Goal: Task Accomplishment & Management: Complete application form

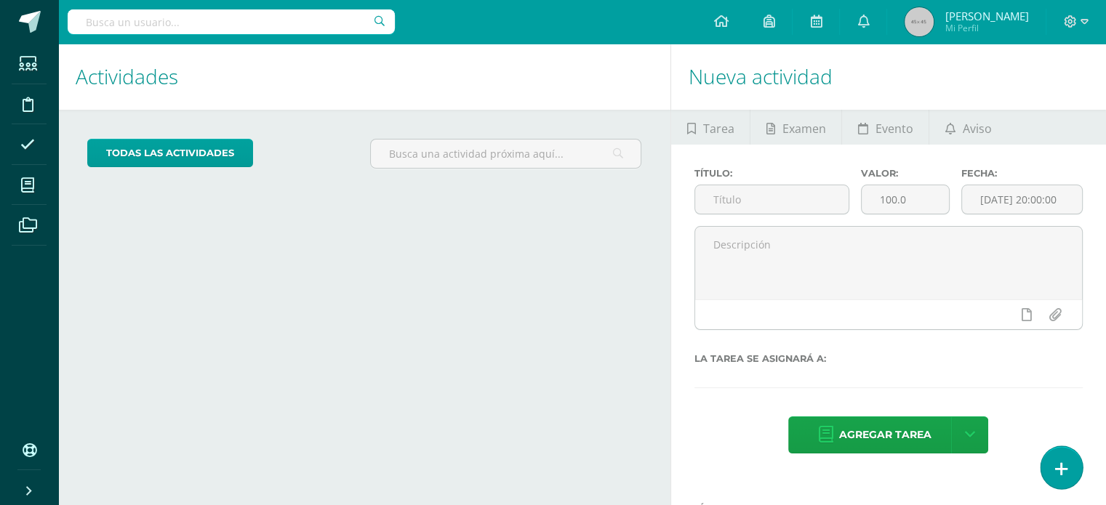
click at [1050, 466] on link at bounding box center [1060, 467] width 41 height 42
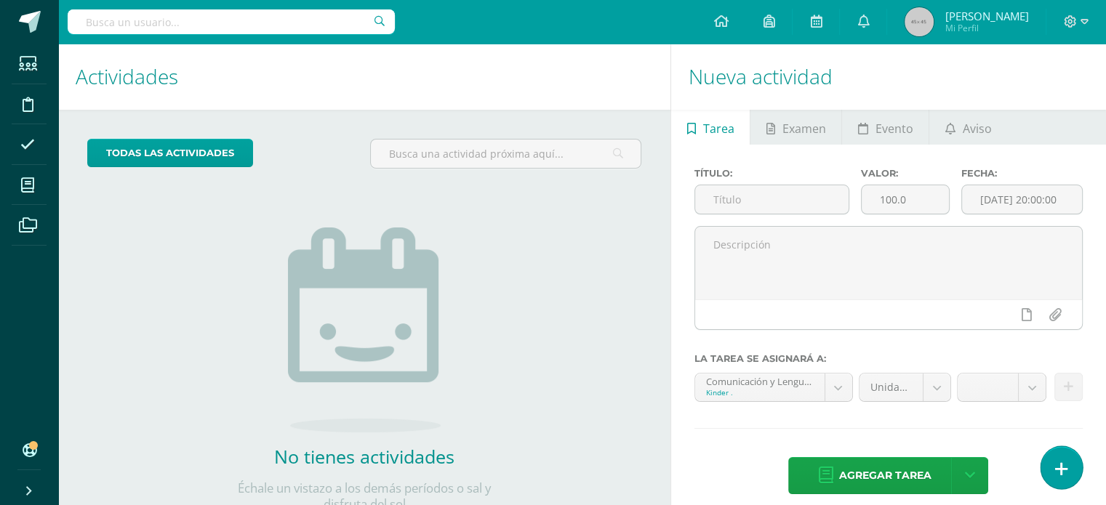
click at [1073, 471] on link at bounding box center [1060, 467] width 41 height 42
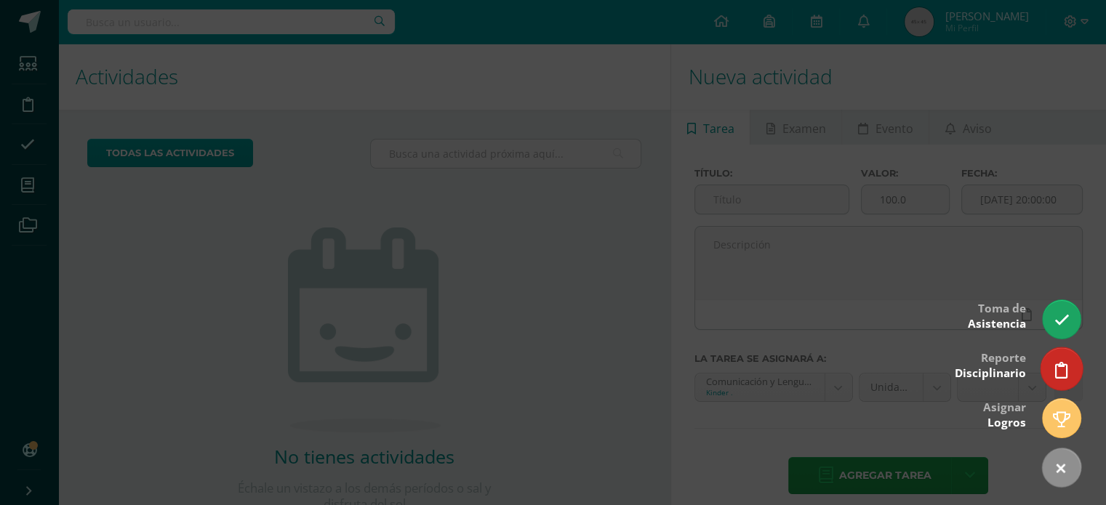
click at [1055, 369] on icon at bounding box center [1061, 370] width 13 height 17
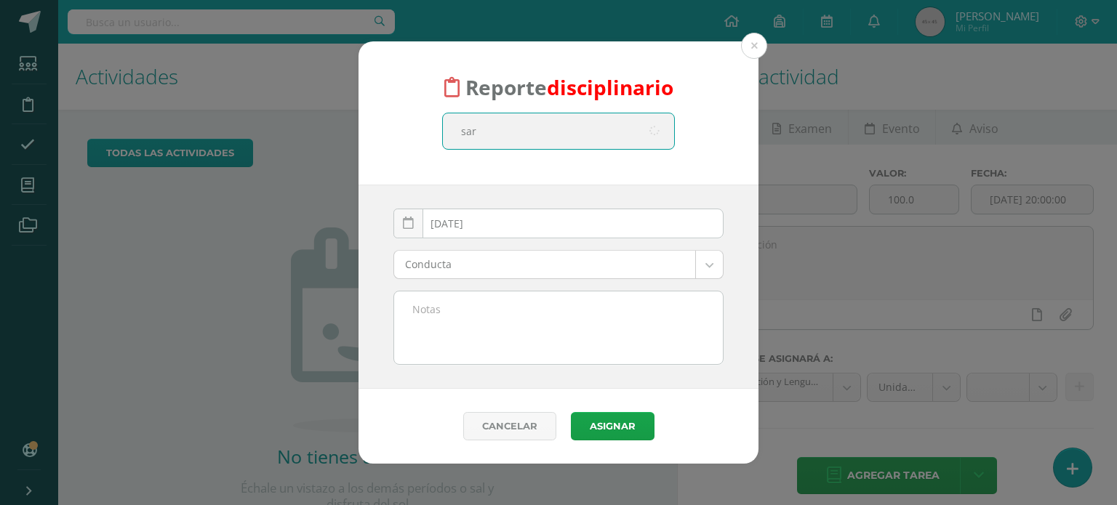
type input "[PERSON_NAME]"
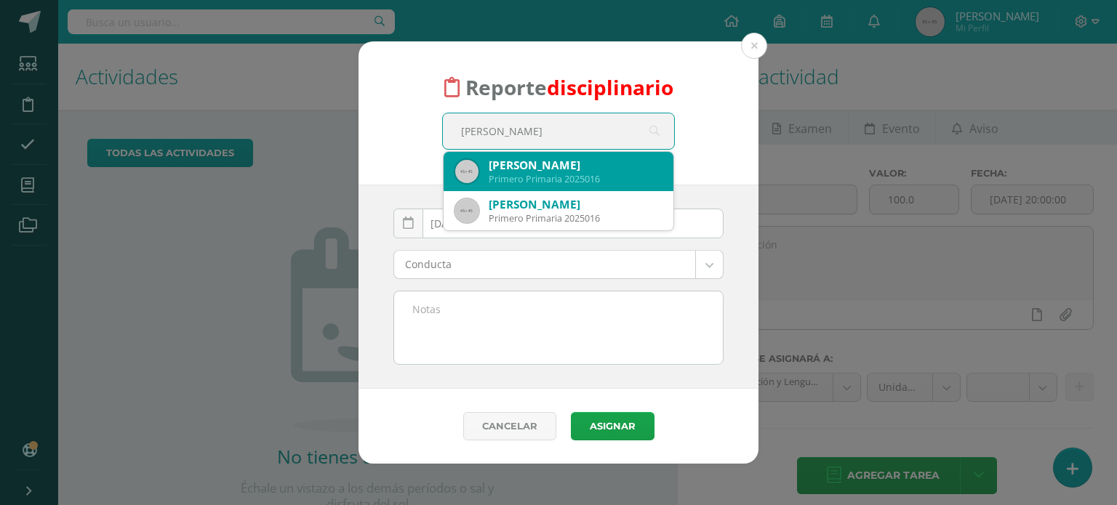
click at [582, 172] on div "[PERSON_NAME]" at bounding box center [574, 165] width 173 height 15
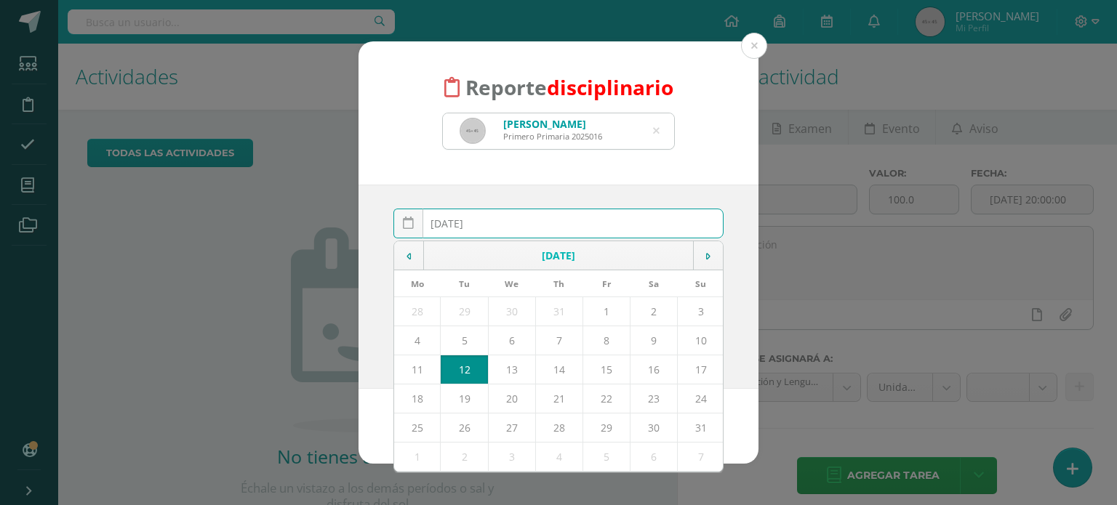
click at [550, 226] on input "[DATE]" at bounding box center [558, 223] width 329 height 28
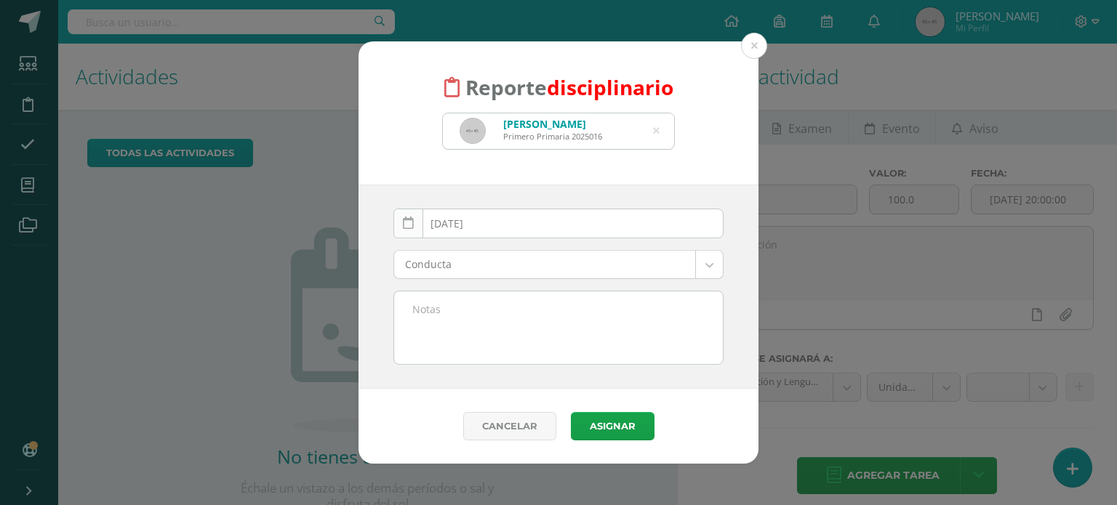
click at [414, 225] on link at bounding box center [408, 224] width 30 height 30
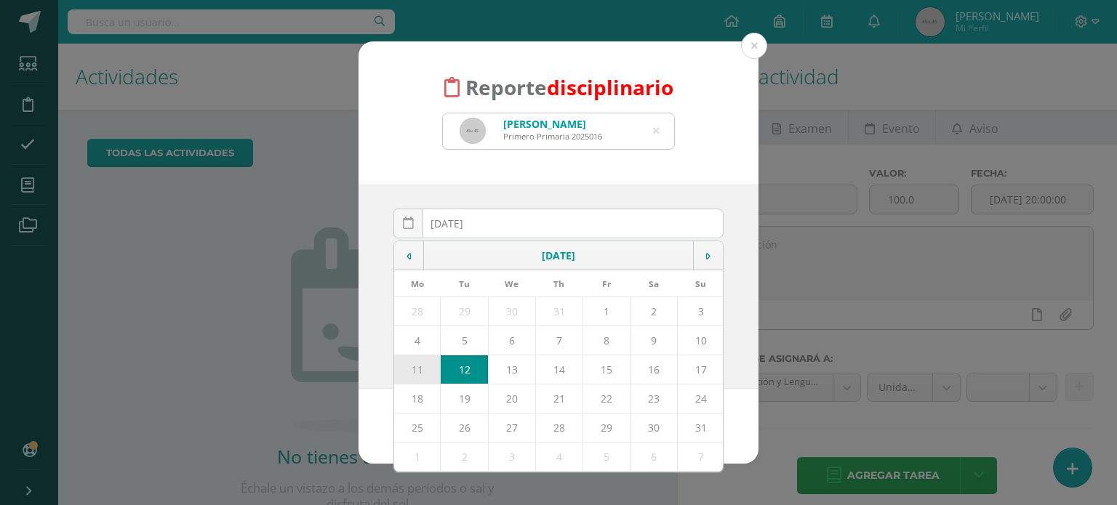
click at [416, 366] on td "11" at bounding box center [417, 369] width 47 height 29
type input "[DATE]"
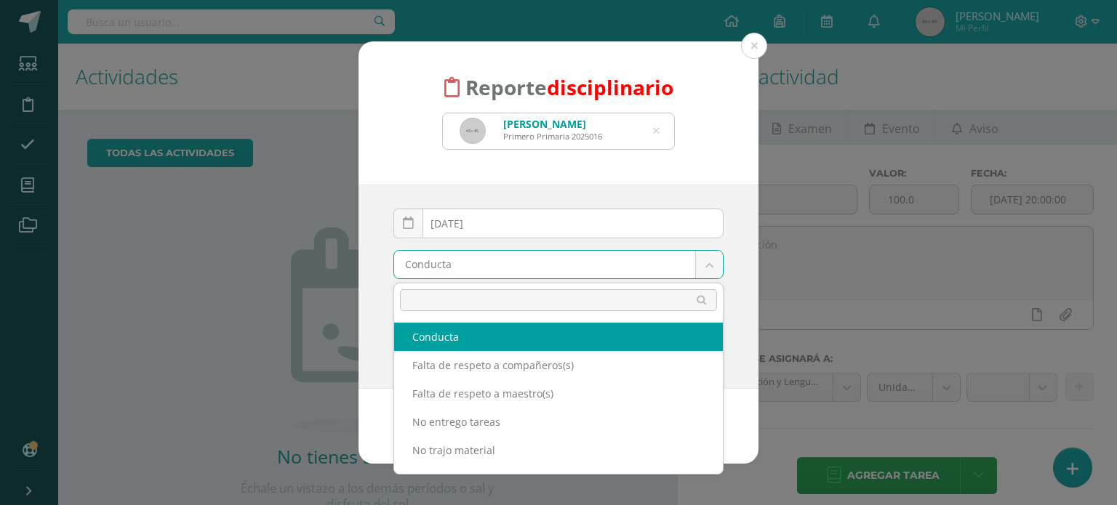
click at [456, 264] on body "Reporte disciplinario [PERSON_NAME] Primero Primaria 2025016 [PERSON_NAME] [DAT…" at bounding box center [558, 252] width 1117 height 505
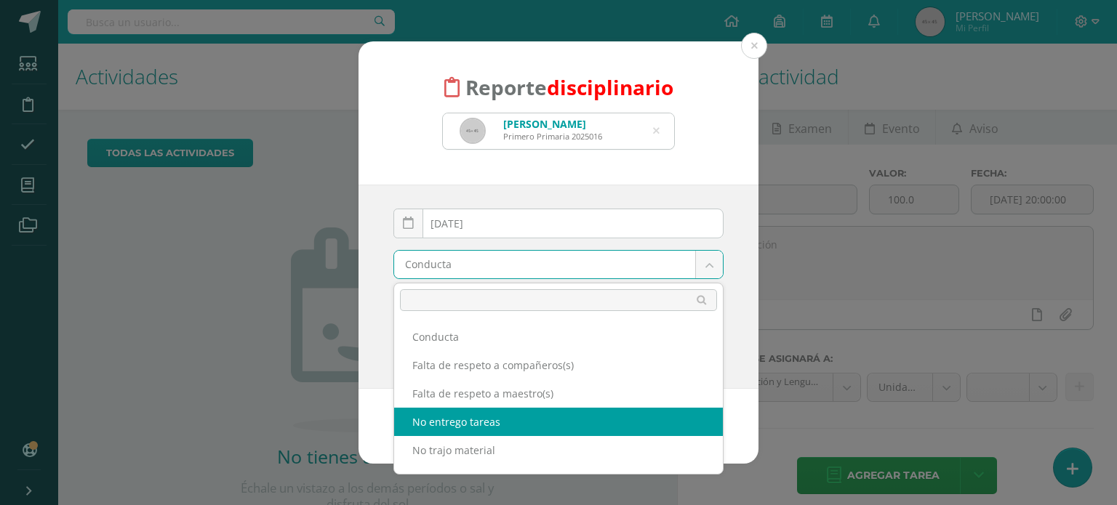
select select "3"
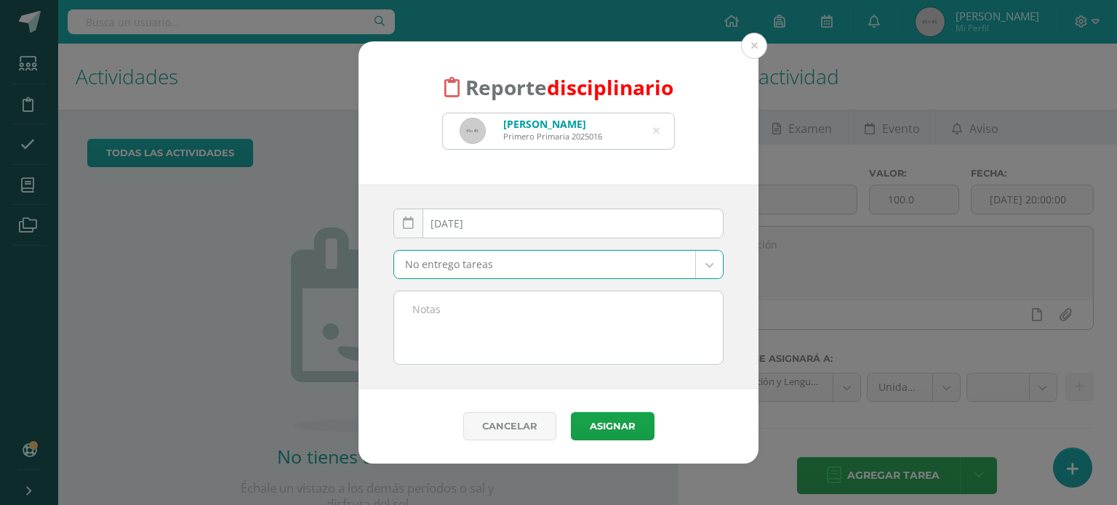
click at [451, 323] on textarea at bounding box center [558, 327] width 329 height 73
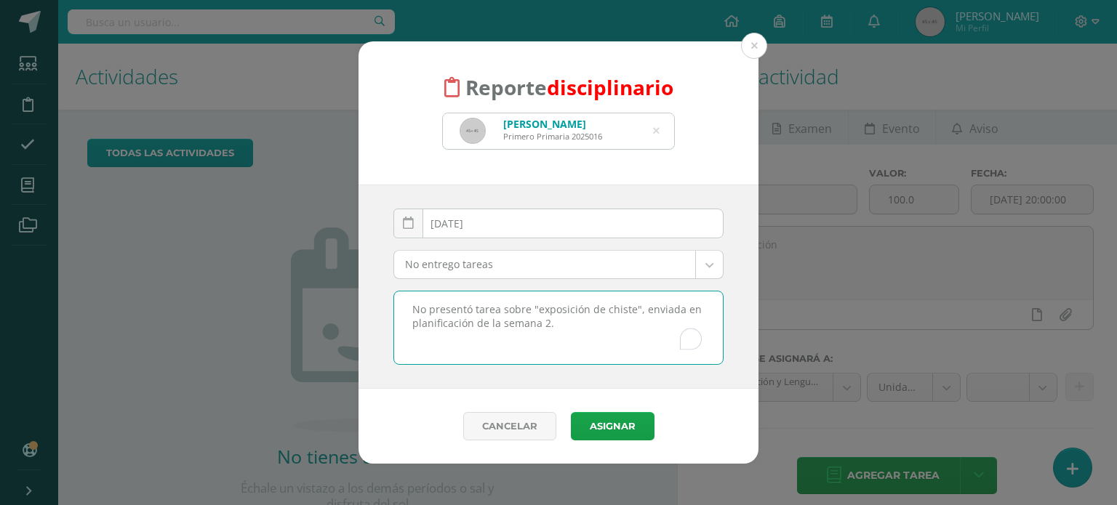
drag, startPoint x: 554, startPoint y: 325, endPoint x: 398, endPoint y: 304, distance: 157.0
click at [398, 304] on textarea "No presentó tarea sobre "exposición de chiste", enviada en planificación de la …" at bounding box center [558, 327] width 329 height 73
click at [575, 329] on textarea "No presentó tarea sobre "exposición de chiste", enviada en planificación de la …" at bounding box center [558, 327] width 329 height 73
drag, startPoint x: 496, startPoint y: 350, endPoint x: 411, endPoint y: 309, distance: 93.6
click at [411, 309] on textarea "No presentó tarea sobre "exposición de chiste", enviada en planificación de la …" at bounding box center [558, 327] width 329 height 73
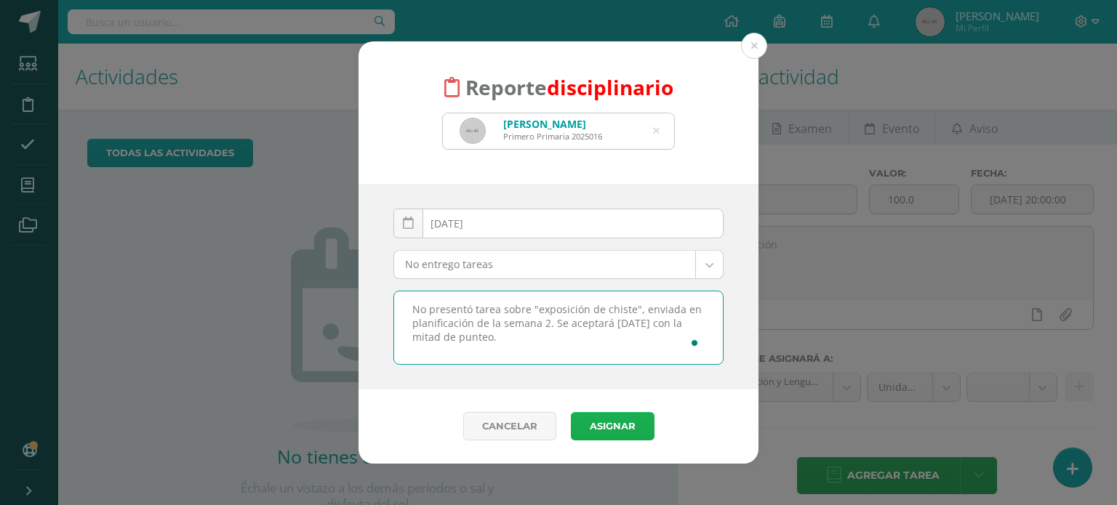
type textarea "No presentó tarea sobre "exposición de chiste", enviada en planificación de la …"
click at [591, 417] on button "Asignar" at bounding box center [613, 426] width 84 height 28
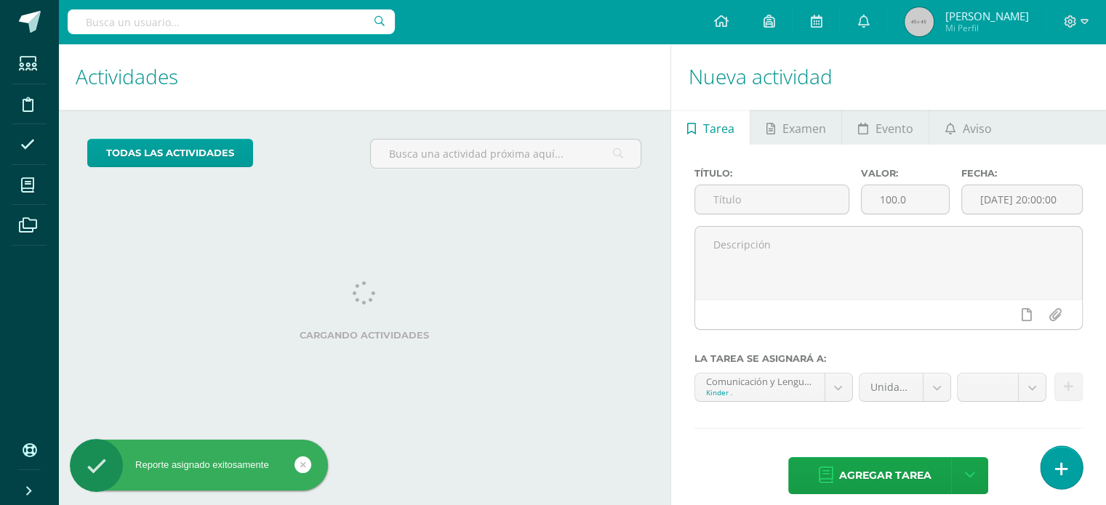
click at [1055, 465] on icon at bounding box center [1061, 469] width 13 height 17
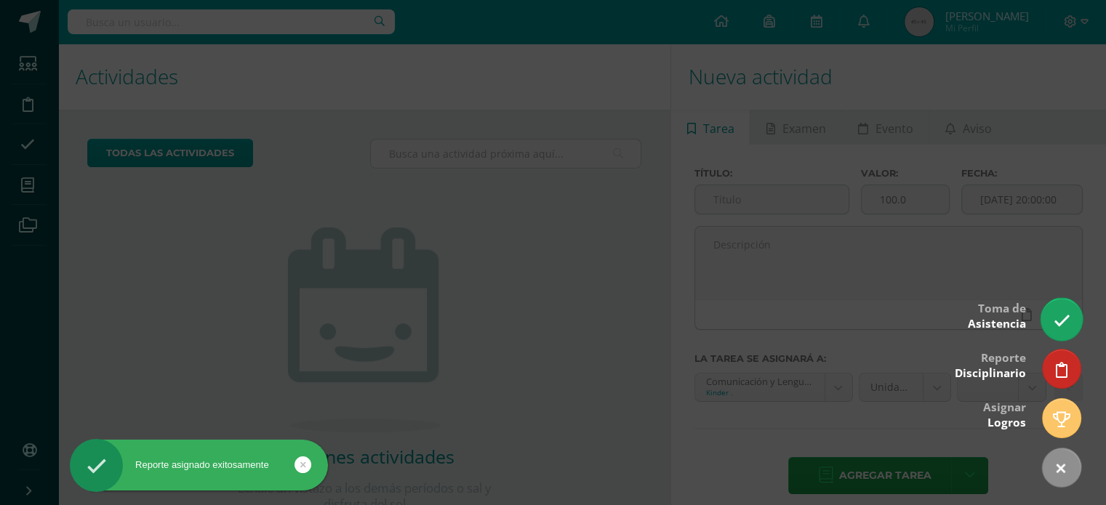
click at [1058, 325] on icon at bounding box center [1061, 321] width 17 height 17
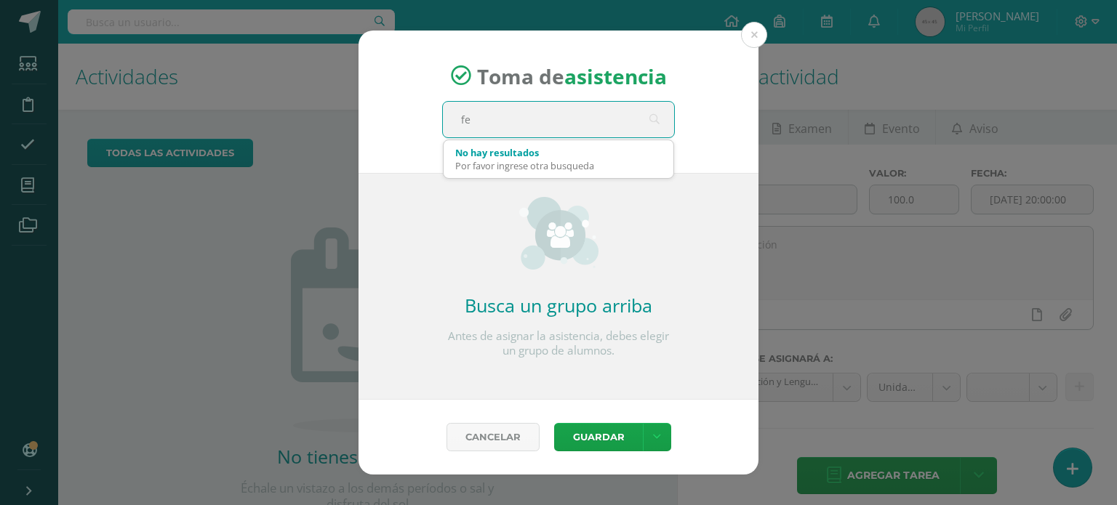
type input "f"
type input "F"
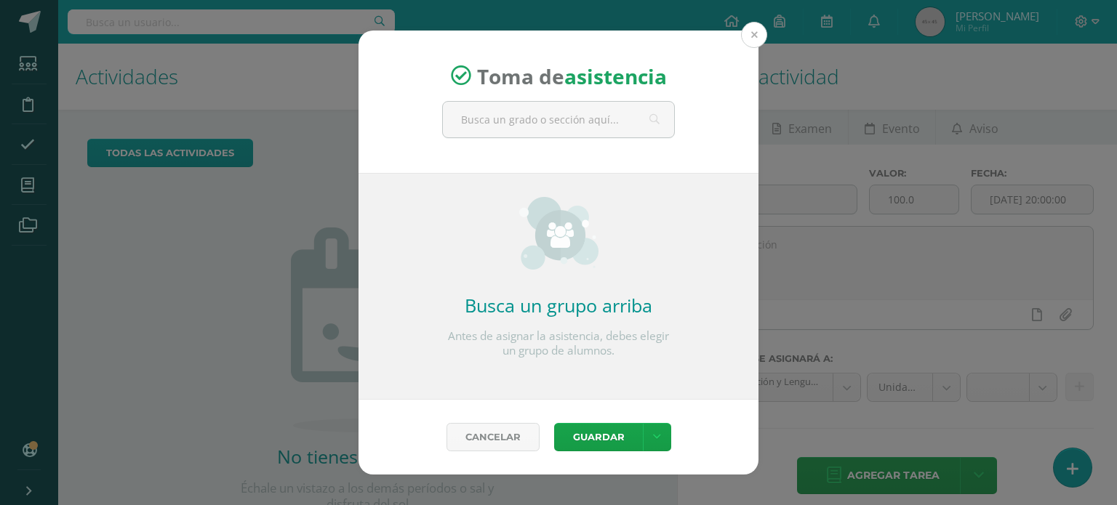
click at [756, 33] on button at bounding box center [754, 35] width 26 height 26
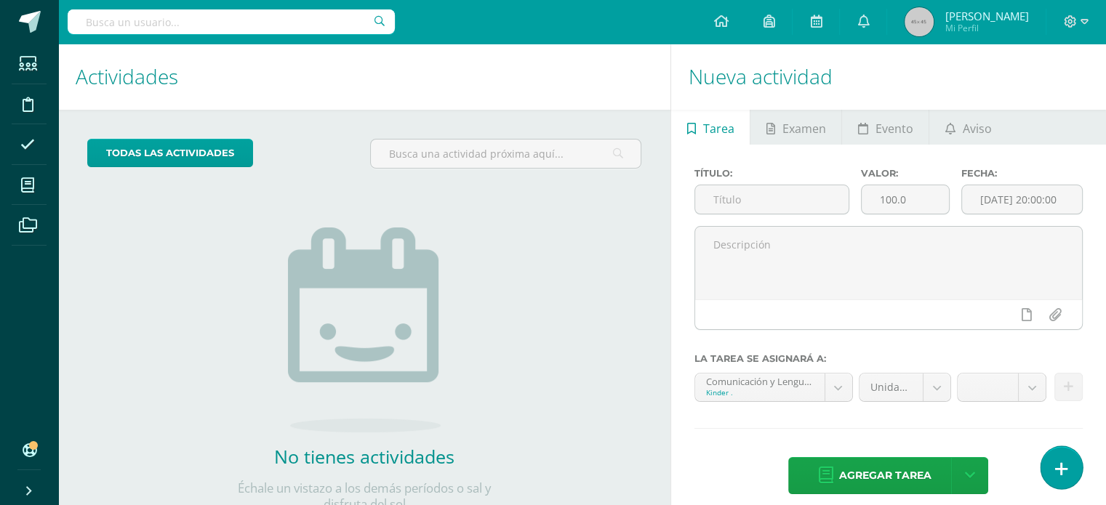
click at [1061, 470] on icon at bounding box center [1061, 469] width 13 height 17
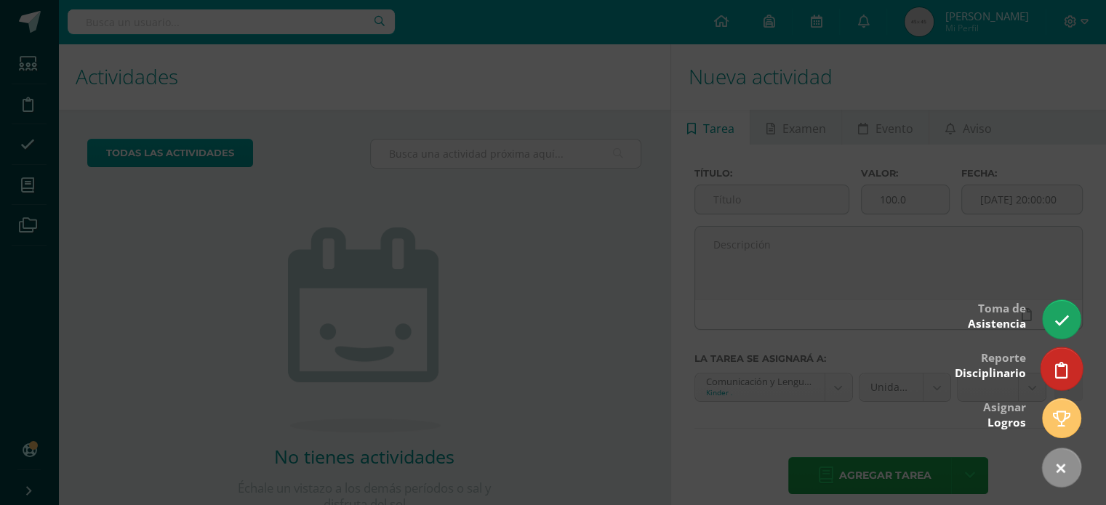
click at [1055, 366] on icon at bounding box center [1061, 370] width 13 height 17
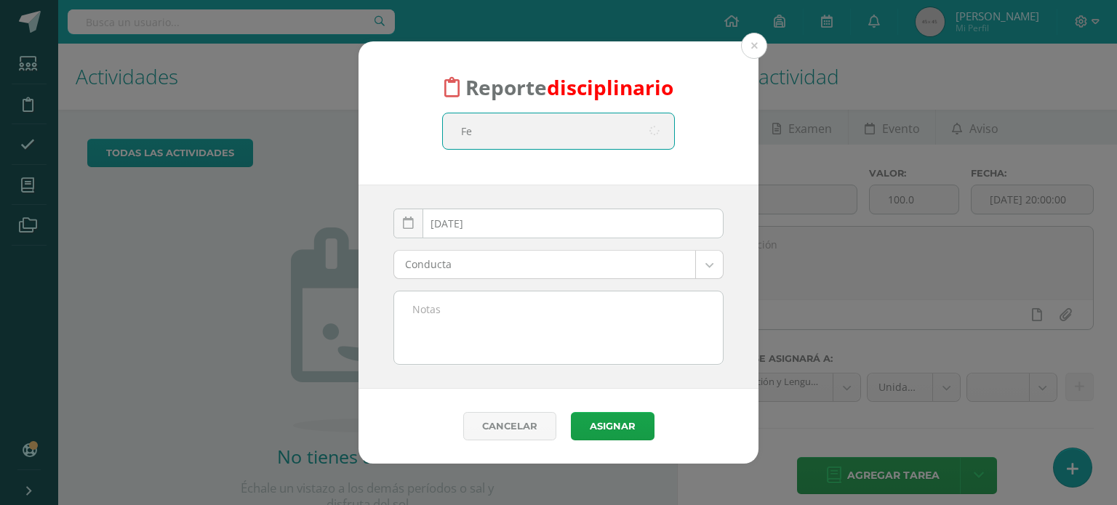
type input "Fer"
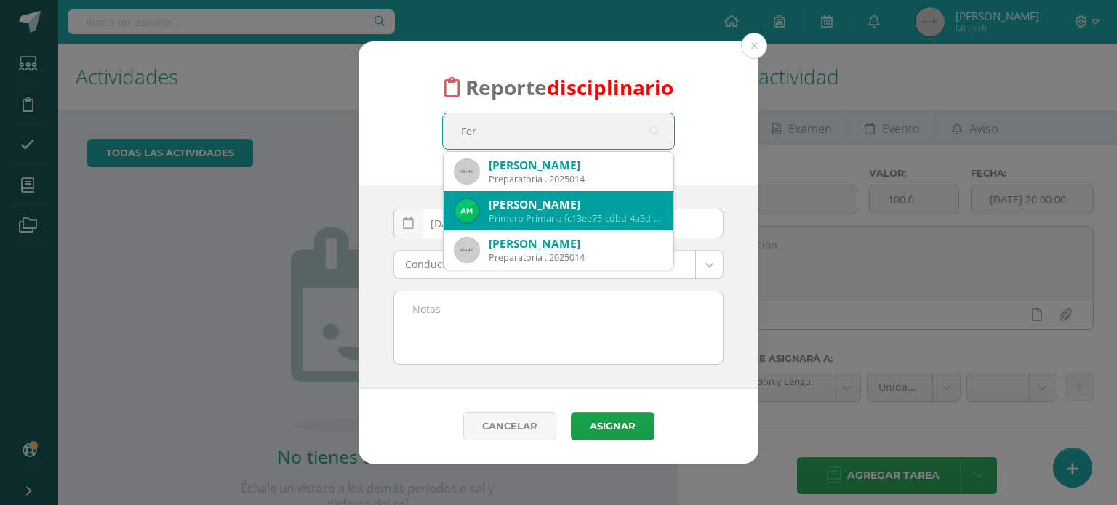
click at [590, 206] on div "Ana Fernanda Monterroso Reyes" at bounding box center [574, 204] width 173 height 15
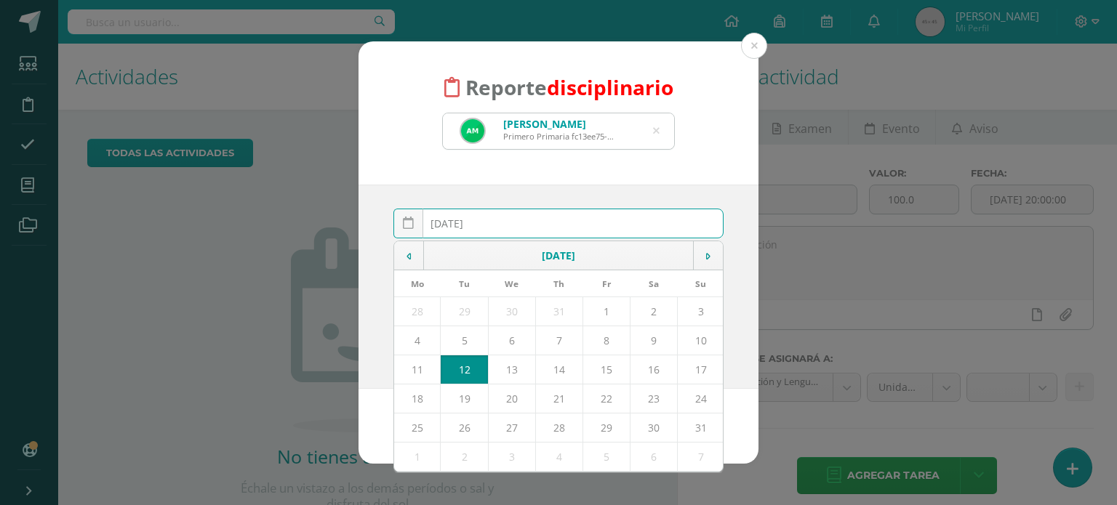
click at [509, 215] on input "[DATE]" at bounding box center [558, 223] width 329 height 28
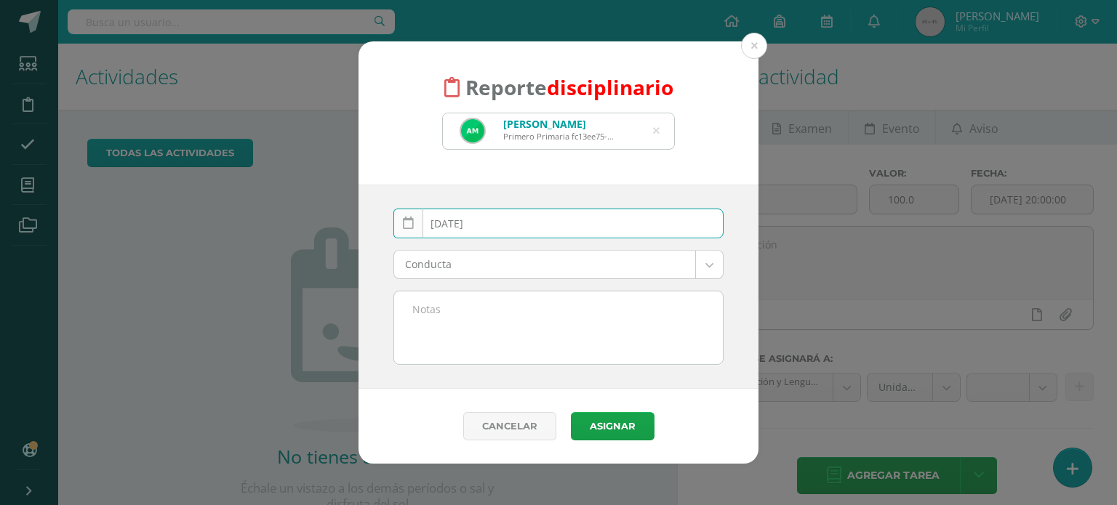
click at [405, 234] on link at bounding box center [408, 224] width 30 height 30
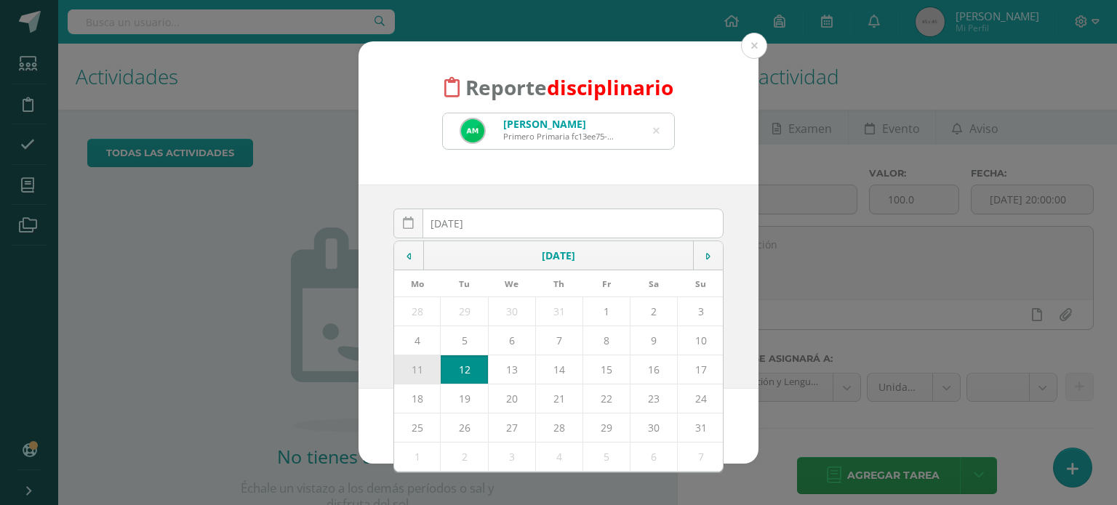
click at [418, 363] on td "11" at bounding box center [417, 369] width 47 height 29
type input "[DATE]"
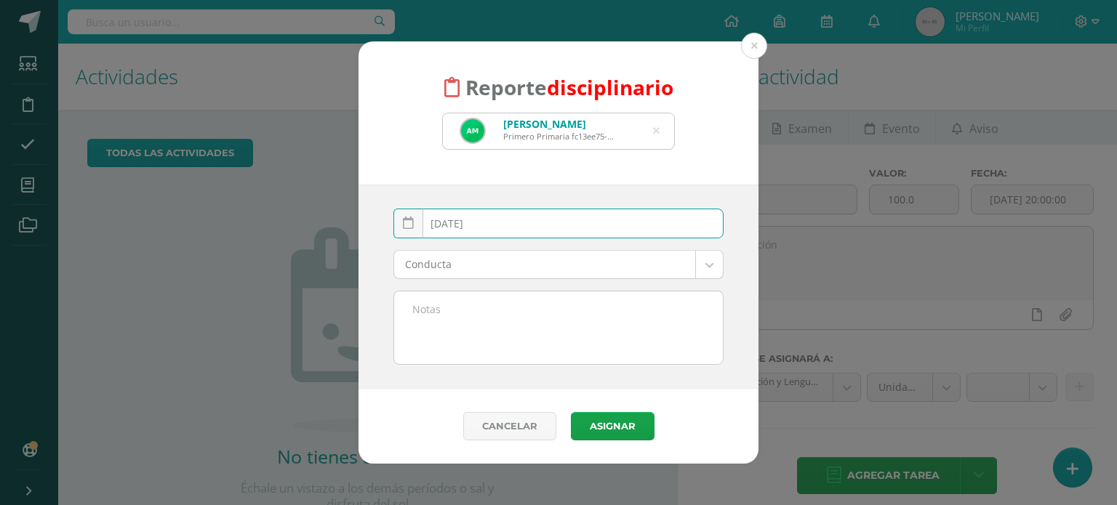
click at [451, 305] on textarea at bounding box center [558, 327] width 329 height 73
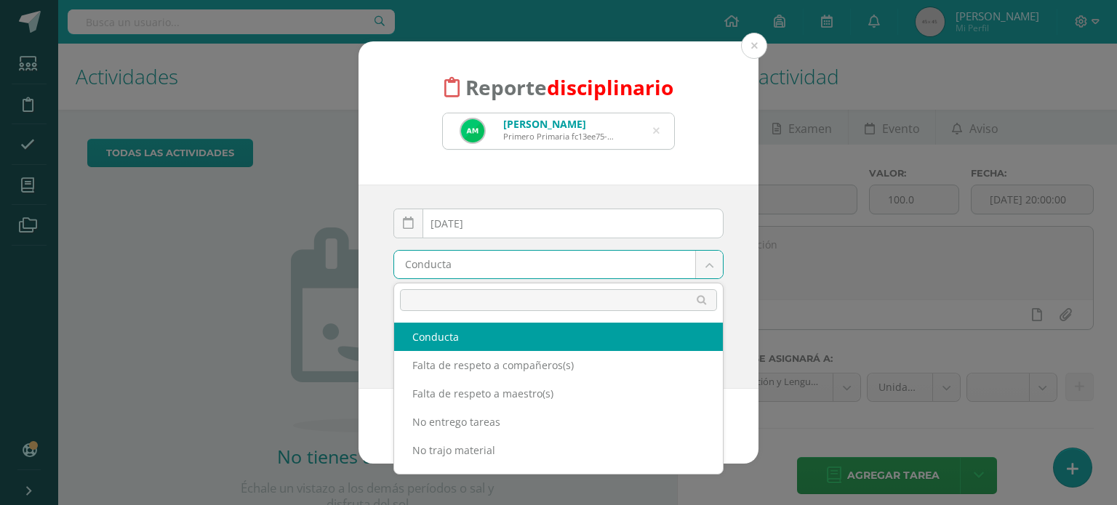
click at [477, 255] on body "Reporte disciplinario Ana Fernanda Monterroso Reyes Primero Primaria fc13ee75-c…" at bounding box center [558, 252] width 1117 height 505
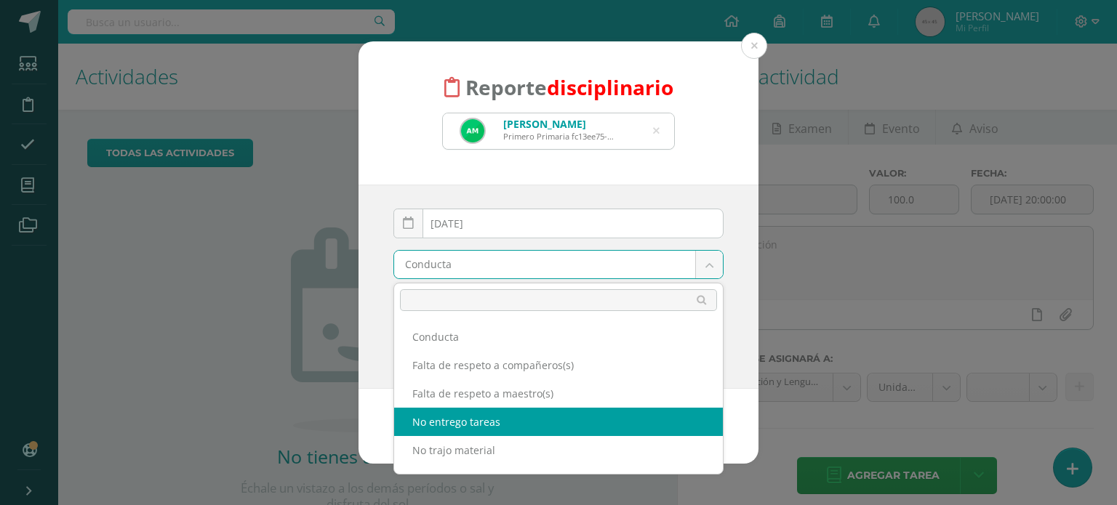
select select "3"
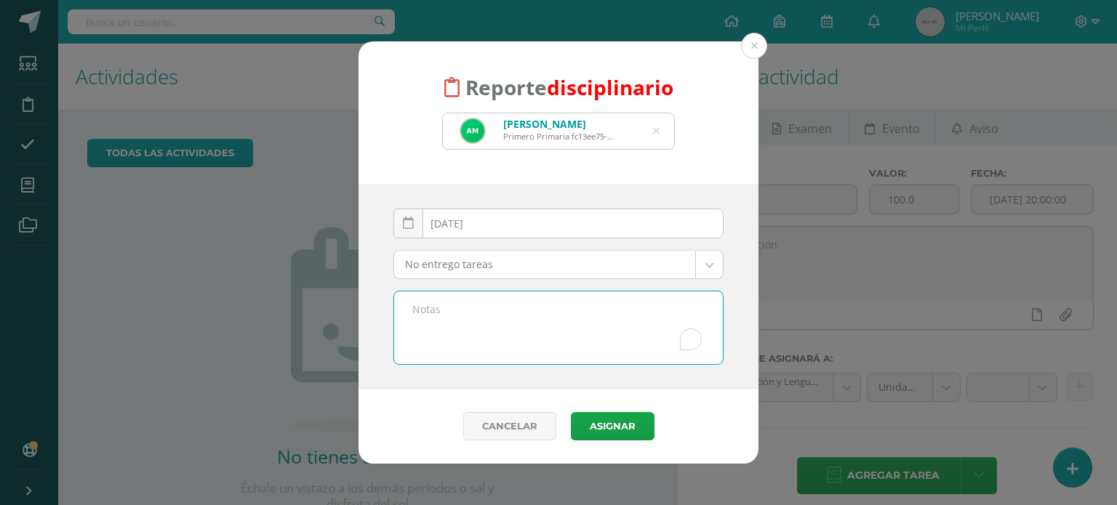
click at [462, 333] on textarea "To enrich screen reader interactions, please activate Accessibility in Grammarl…" at bounding box center [558, 327] width 329 height 73
paste textarea "No presentó tarea sobre "exposición de chiste", enviada en planificación de la …"
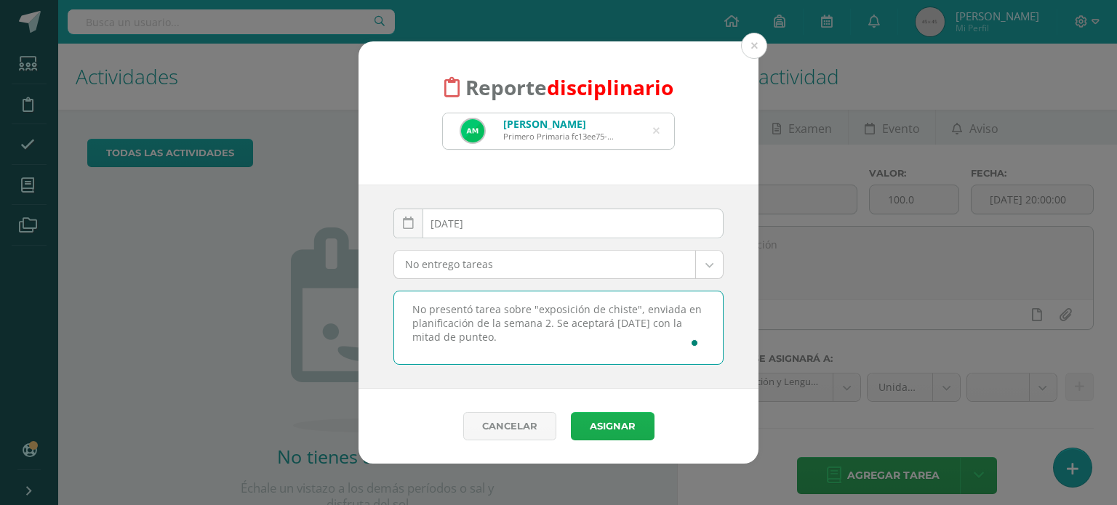
type textarea "No presentó tarea sobre "exposición de chiste", enviada en planificación de la …"
click at [593, 434] on button "Asignar" at bounding box center [613, 426] width 84 height 28
